Goal: Transaction & Acquisition: Purchase product/service

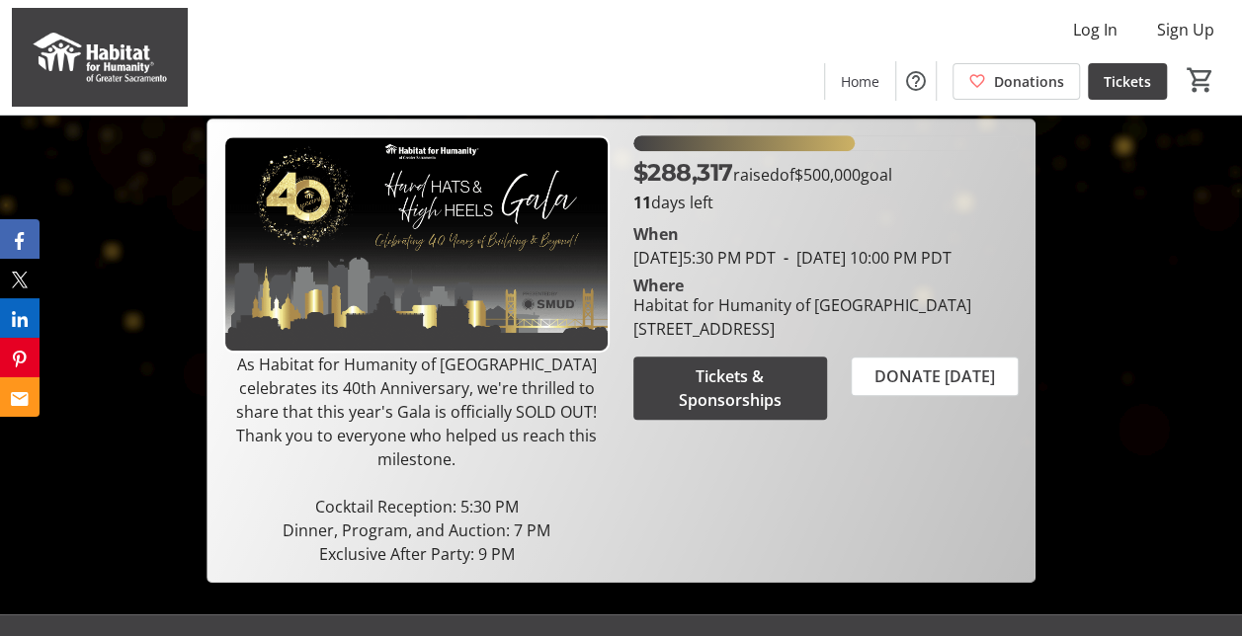
scroll to position [348, 0]
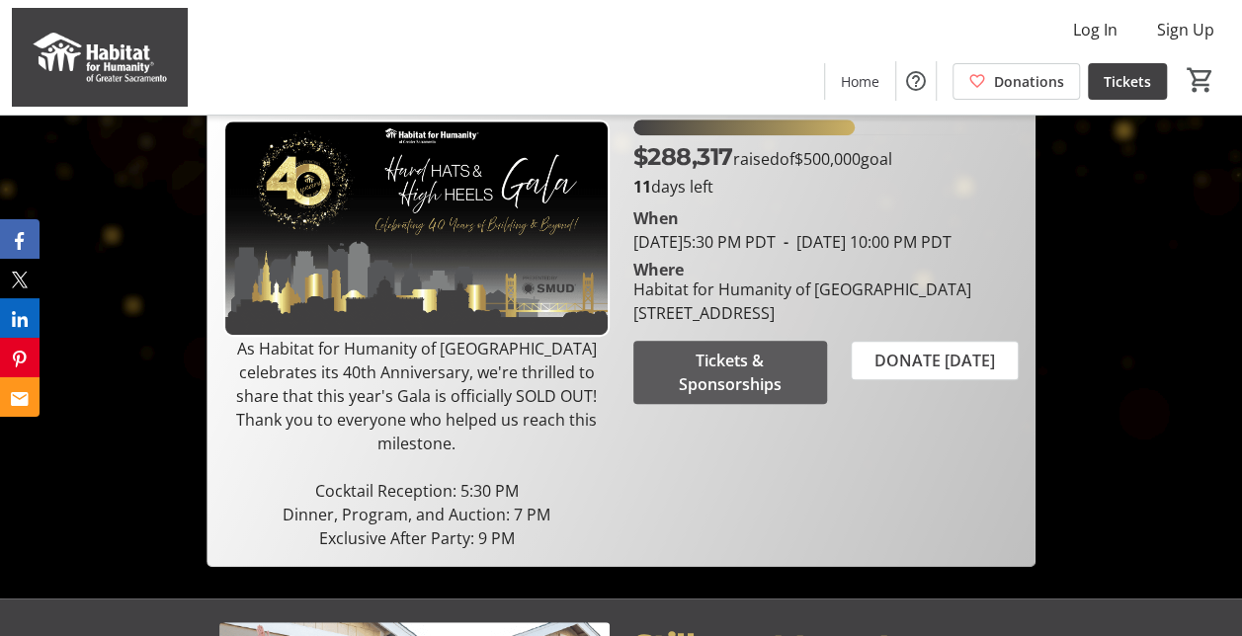
click at [725, 396] on span "Tickets & Sponsorships" at bounding box center [730, 372] width 146 height 47
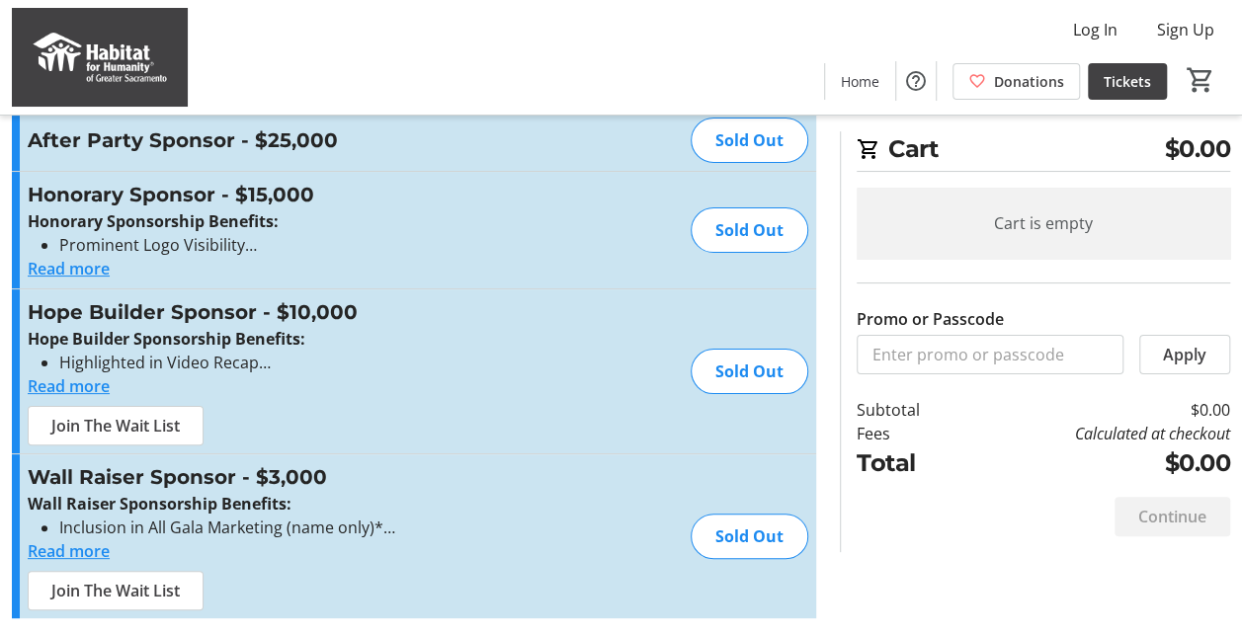
scroll to position [57, 0]
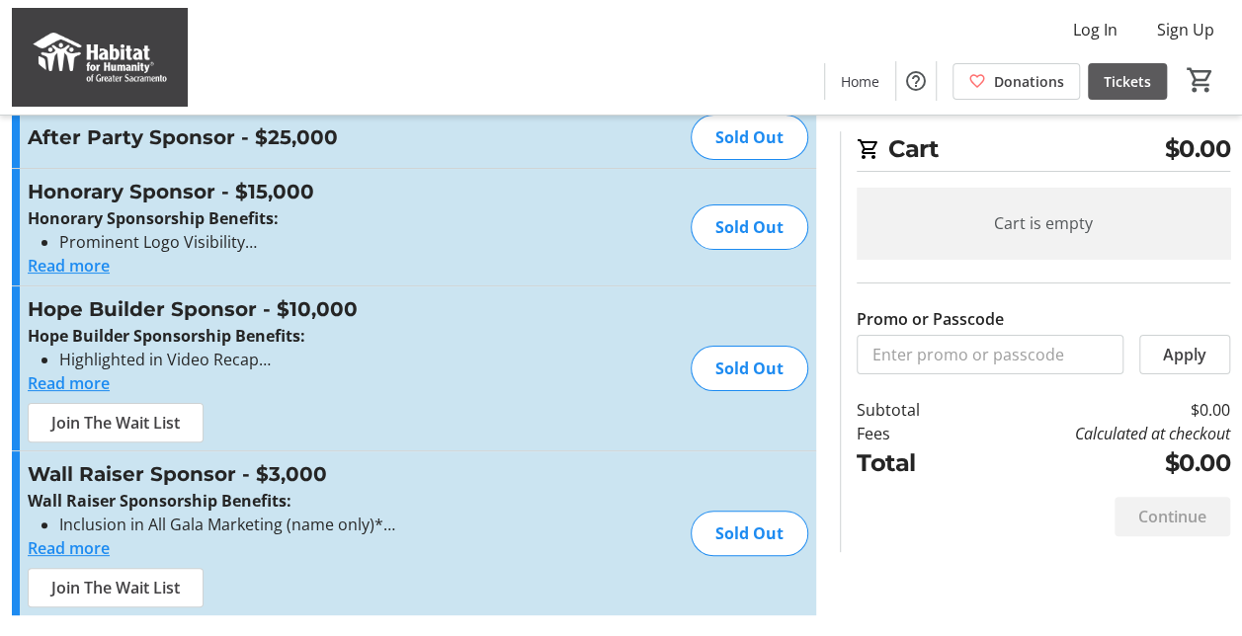
click at [1132, 75] on span "Tickets" at bounding box center [1127, 81] width 47 height 21
